Goal: Task Accomplishment & Management: Complete application form

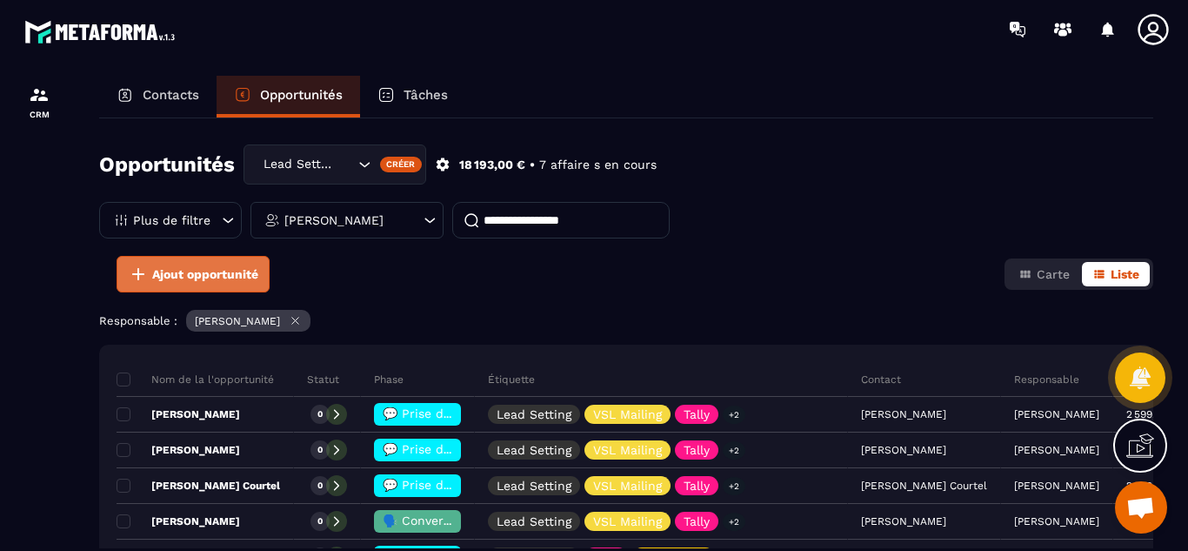
click at [190, 271] on span "Ajout opportunité" at bounding box center [205, 273] width 106 height 17
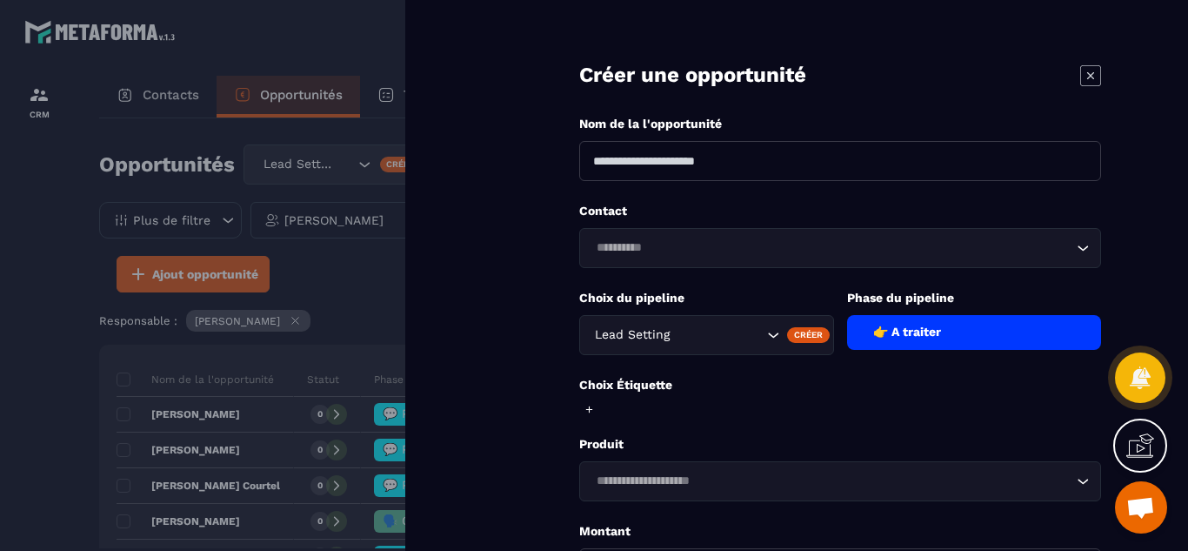
click at [633, 239] on input "Search for option" at bounding box center [832, 247] width 482 height 19
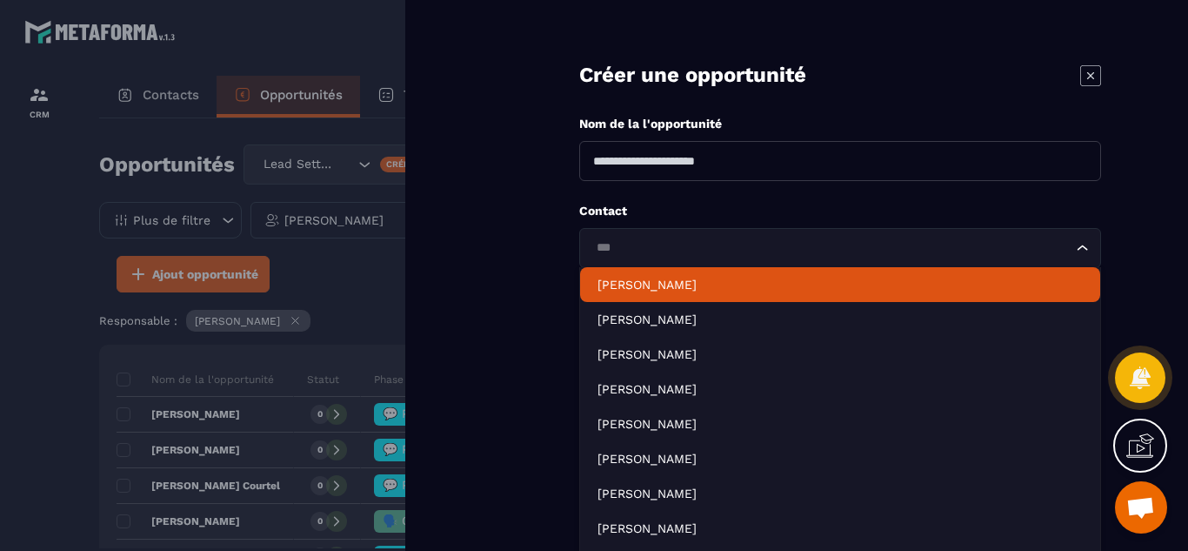
click at [644, 284] on p "[PERSON_NAME]" at bounding box center [840, 284] width 485 height 17
type input "***"
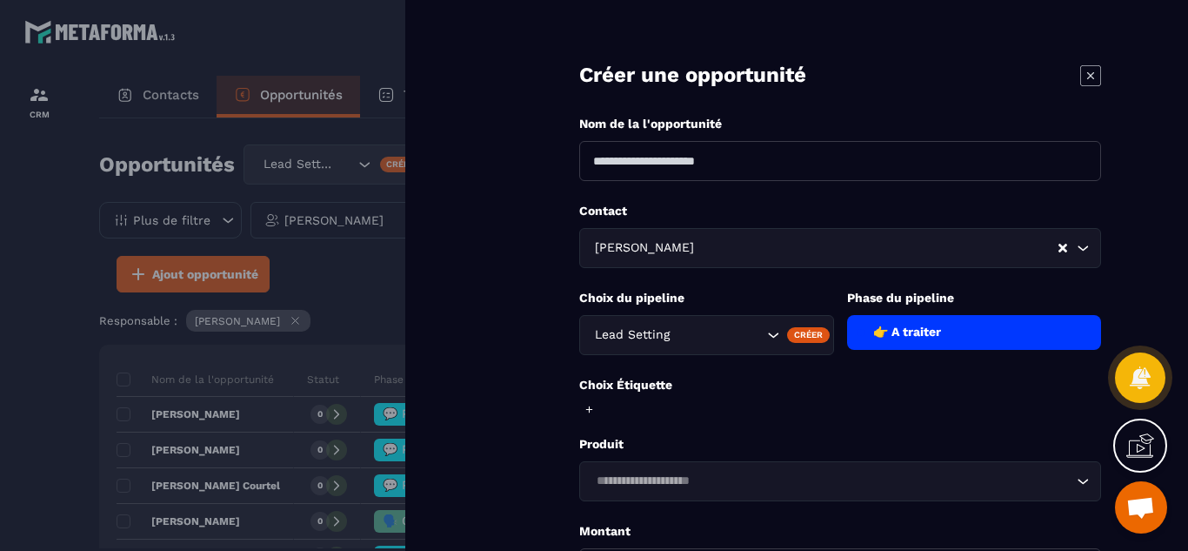
click at [661, 166] on input at bounding box center [840, 161] width 522 height 40
type input "**********"
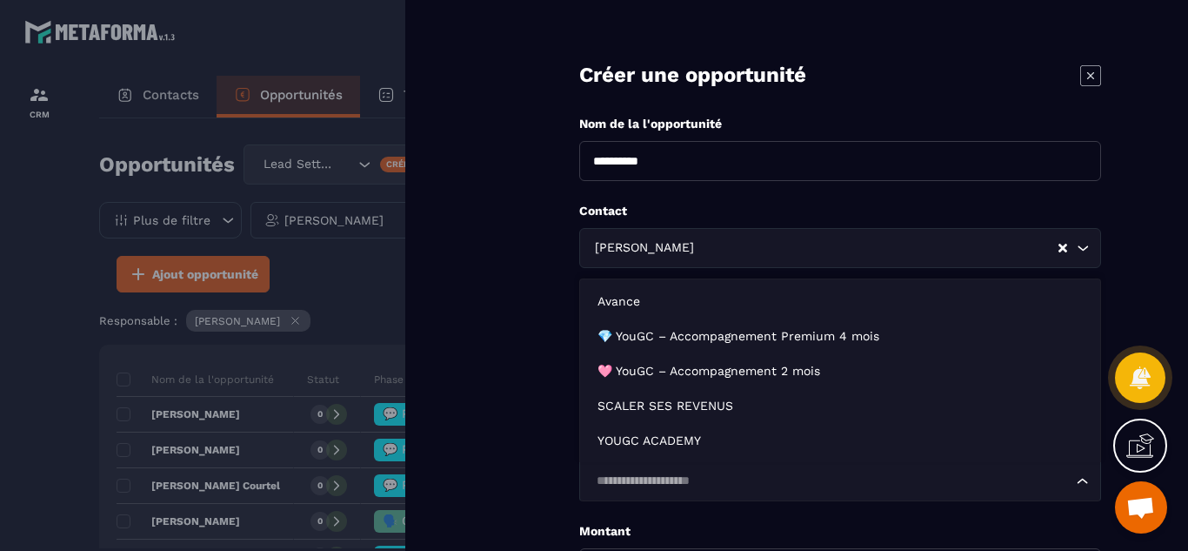
click at [803, 478] on input "Search for option" at bounding box center [832, 481] width 482 height 19
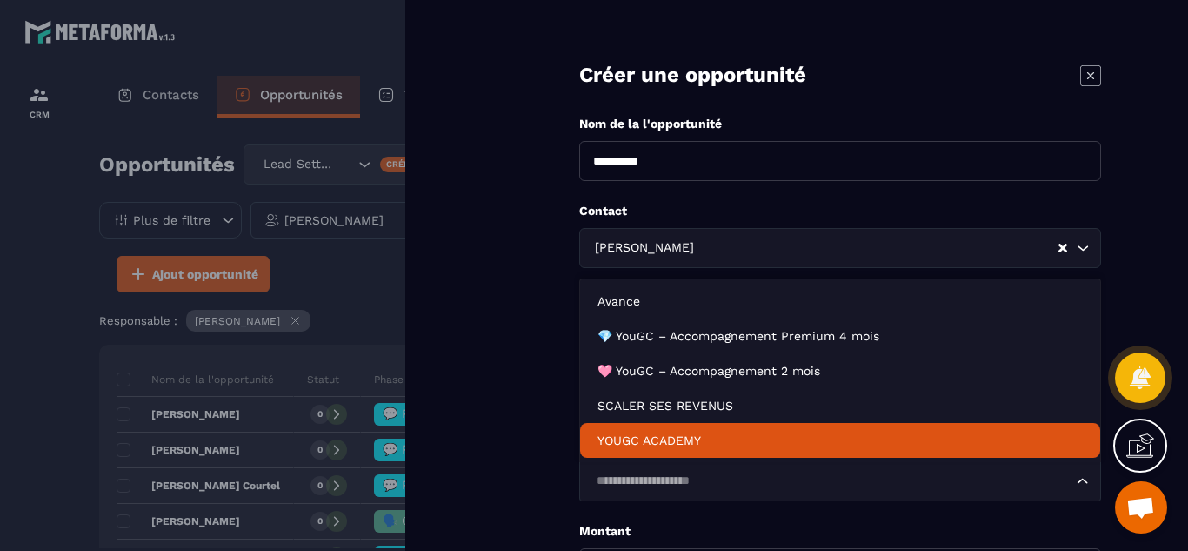
click at [729, 440] on p "YOUGC ACADEMY" at bounding box center [840, 440] width 485 height 17
type input "*******"
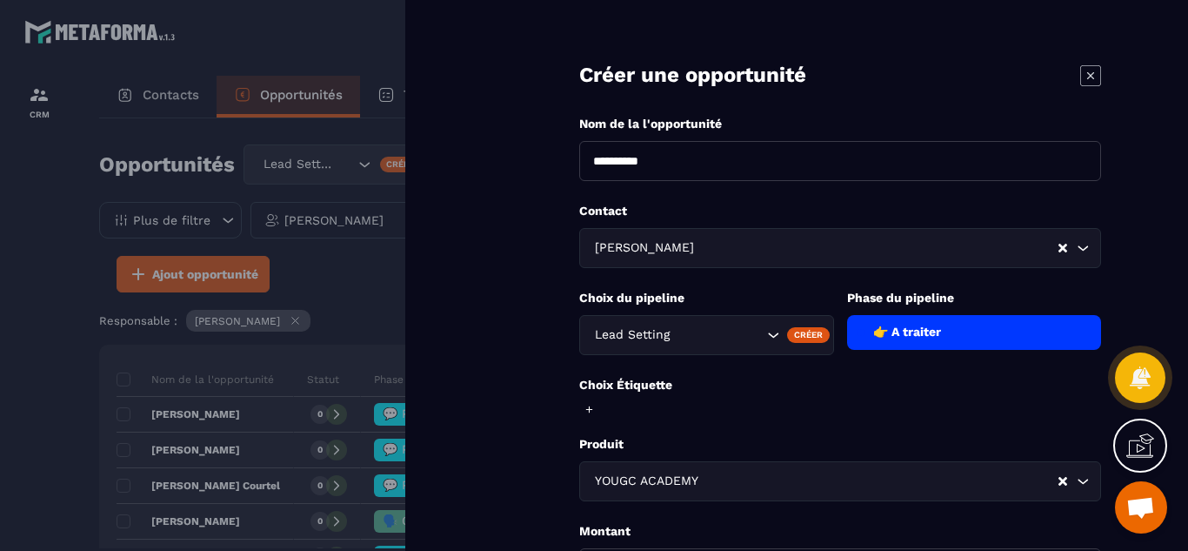
click at [537, 422] on form "**********" at bounding box center [840, 393] width 696 height 787
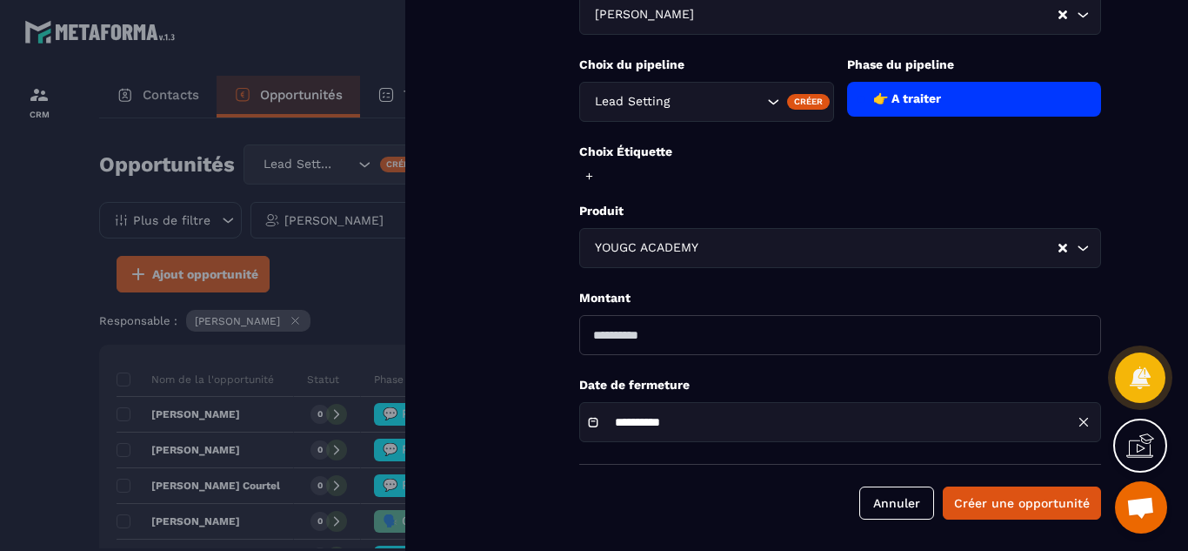
scroll to position [237, 0]
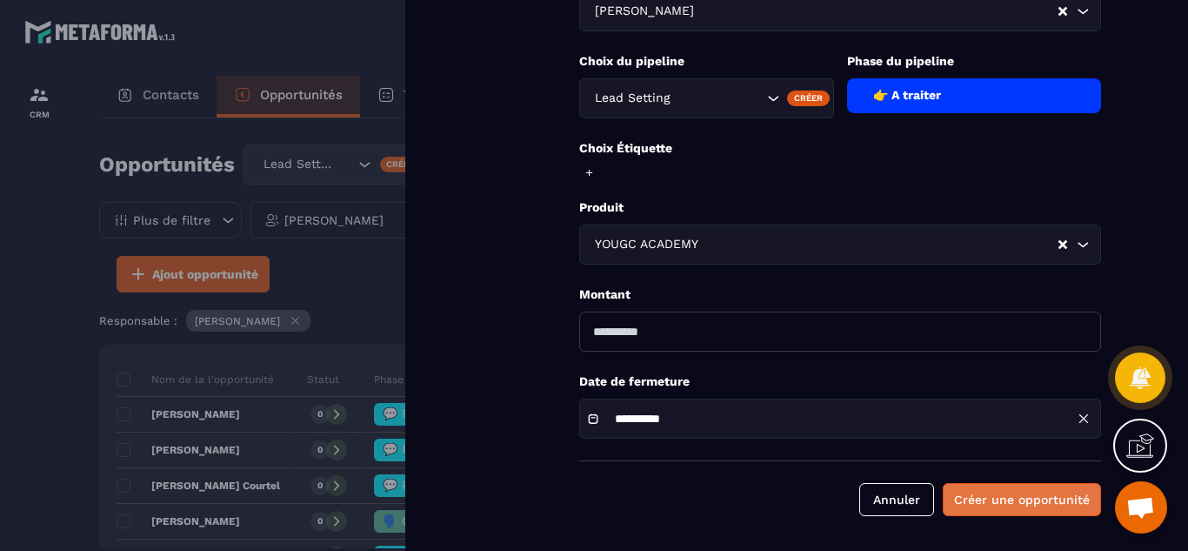
click at [1031, 507] on button "Créer une opportunité" at bounding box center [1022, 499] width 158 height 33
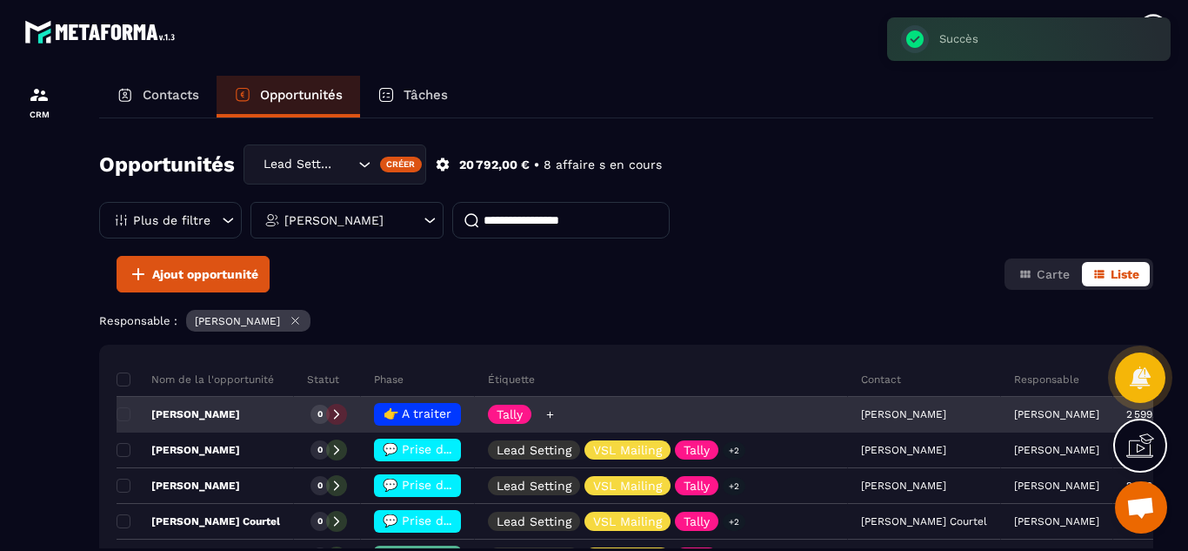
click at [546, 414] on icon at bounding box center [549, 414] width 7 height 7
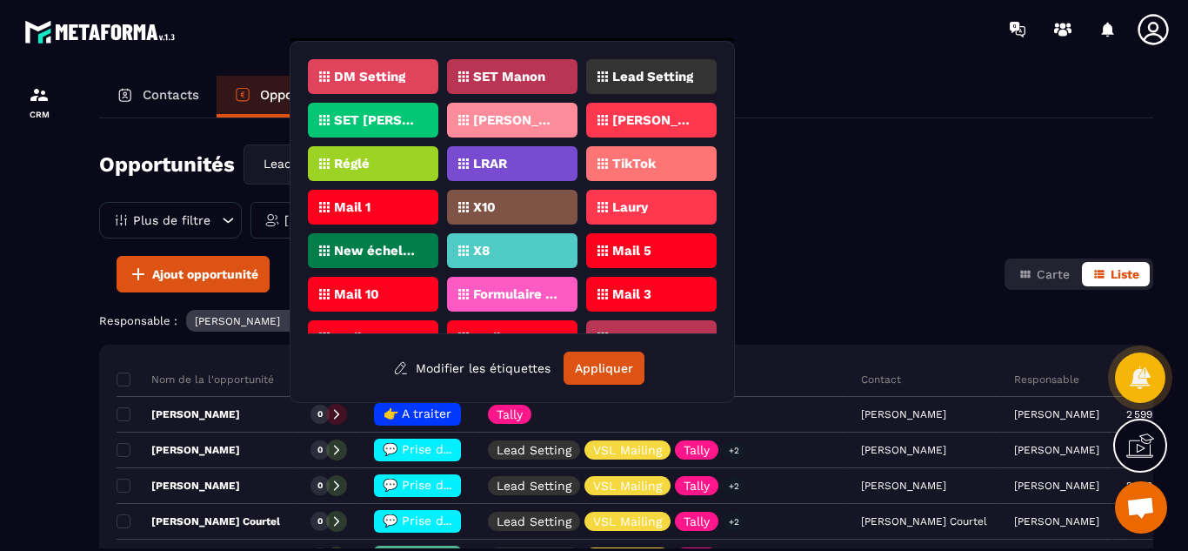
scroll to position [510, 0]
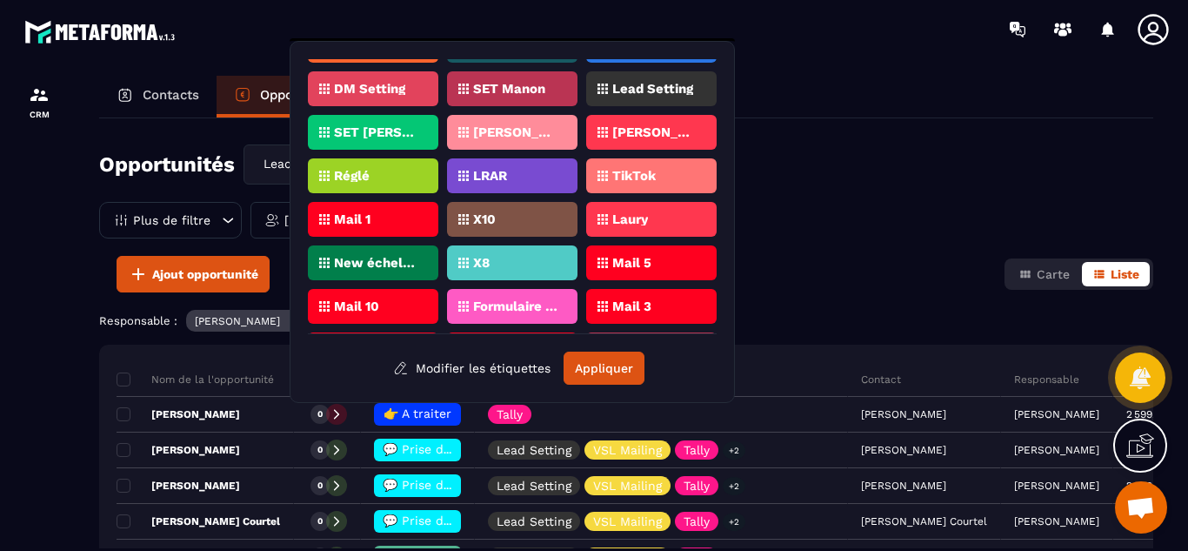
click at [671, 134] on p "[PERSON_NAME]" at bounding box center [654, 132] width 84 height 12
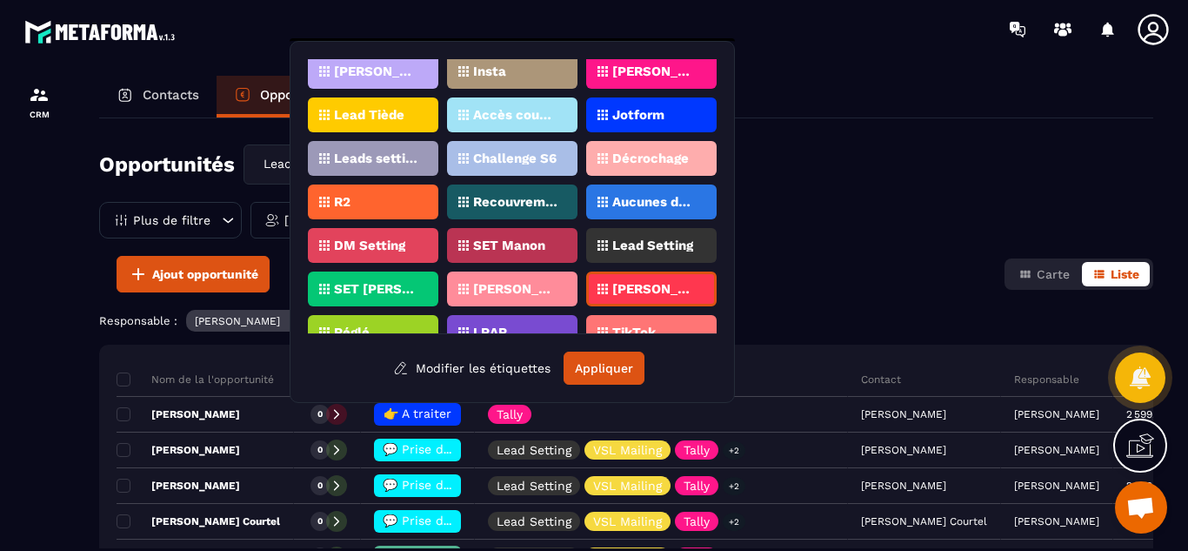
scroll to position [342, 0]
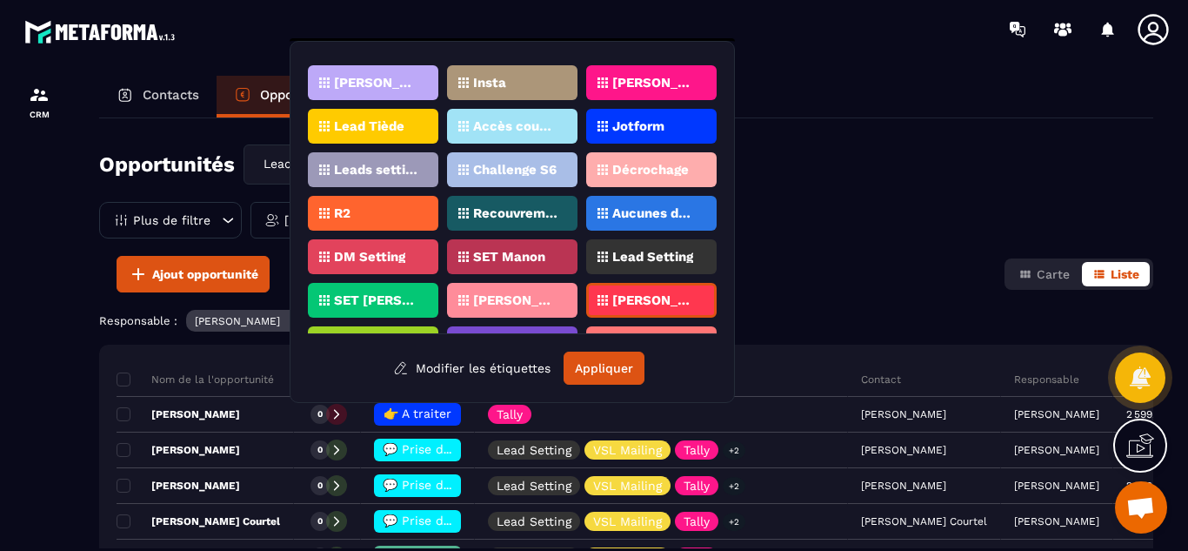
click at [379, 118] on div "Lead Tiède" at bounding box center [373, 126] width 131 height 35
click at [638, 258] on p "Lead Setting" at bounding box center [652, 257] width 81 height 12
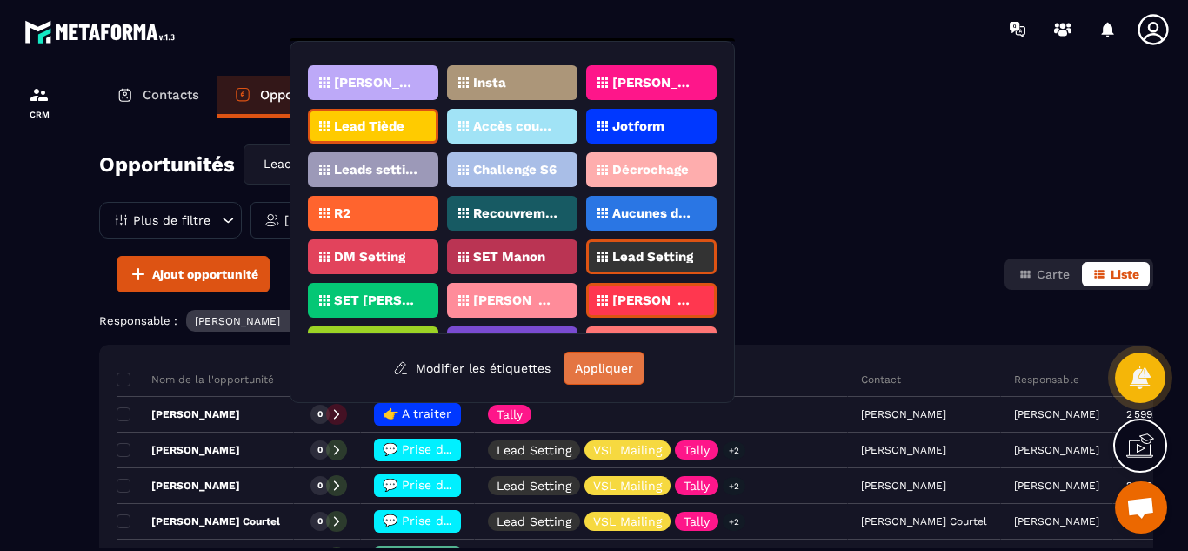
click at [598, 372] on button "Appliquer" at bounding box center [604, 367] width 81 height 33
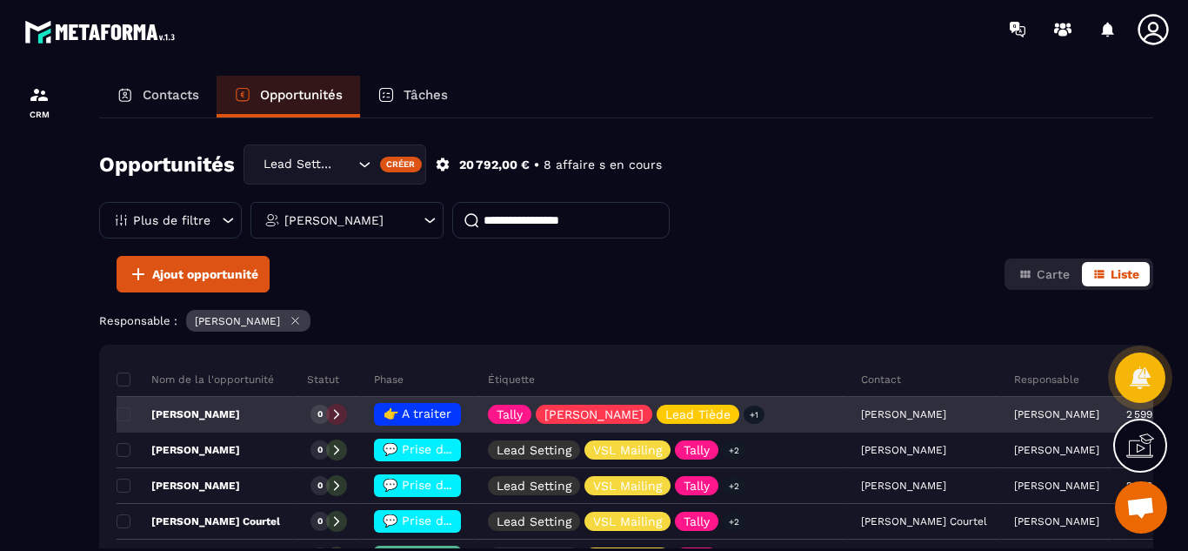
click at [198, 411] on p "[PERSON_NAME]" at bounding box center [179, 414] width 124 height 14
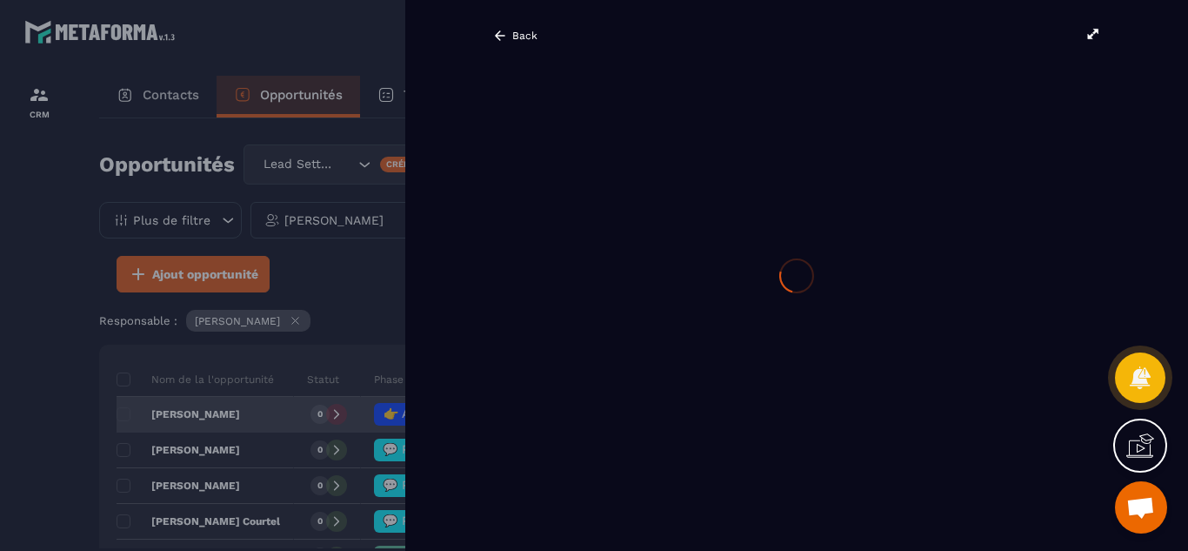
click at [198, 411] on div "Opportunités Lead Setting Créer 20 792,00 € • 8 affaire s en cours Plus de filt…" at bounding box center [626, 333] width 1054 height 430
